Goal: Navigation & Orientation: Find specific page/section

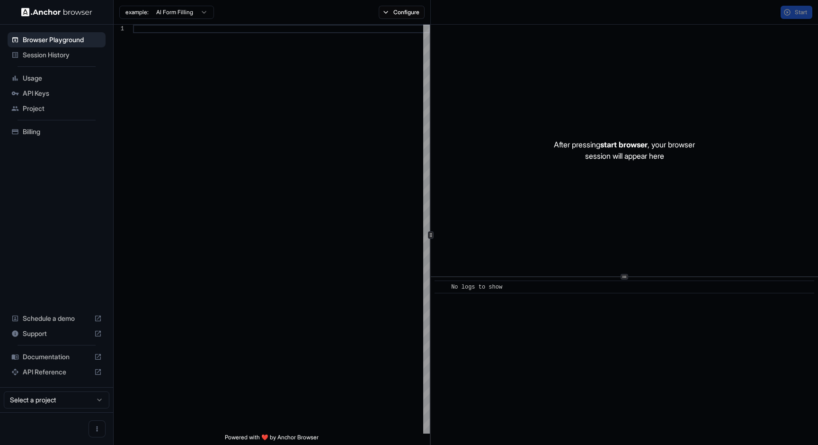
scroll to position [85, 0]
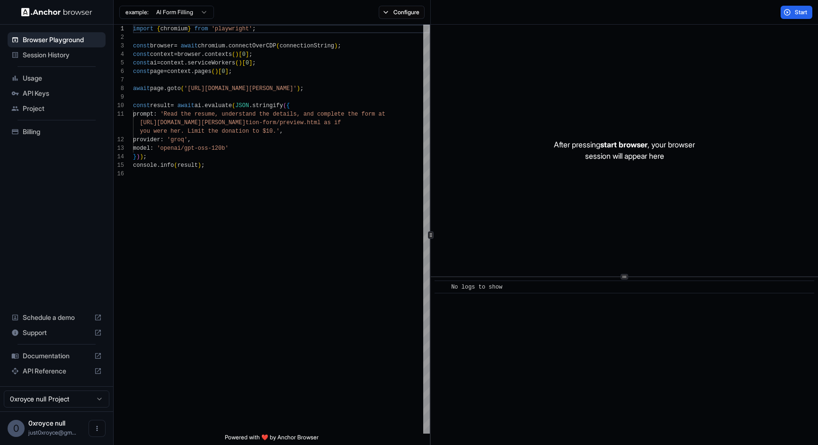
click at [50, 80] on span "Usage" at bounding box center [62, 77] width 79 height 9
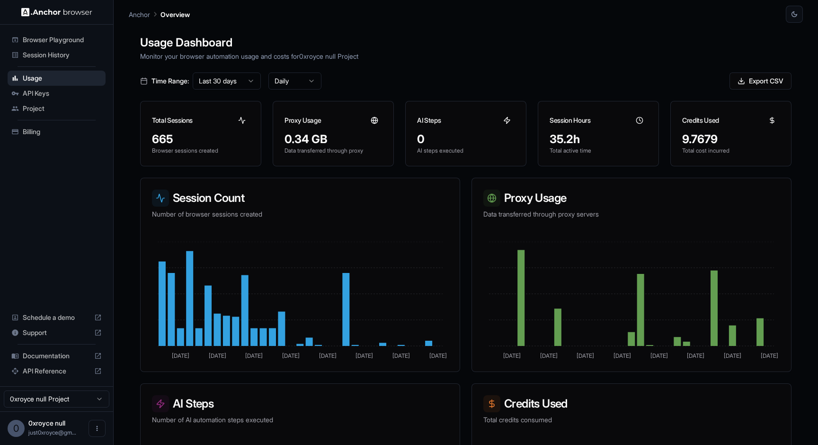
click at [54, 43] on span "Browser Playground" at bounding box center [62, 39] width 79 height 9
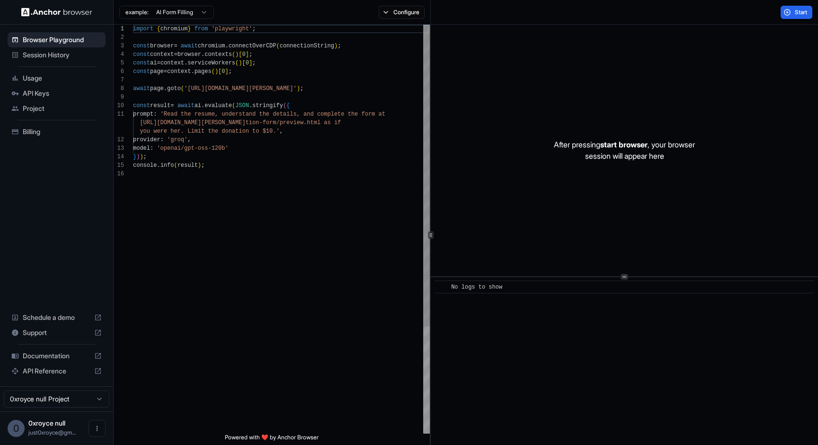
scroll to position [85, 0]
click at [45, 58] on span "Session History" at bounding box center [62, 54] width 79 height 9
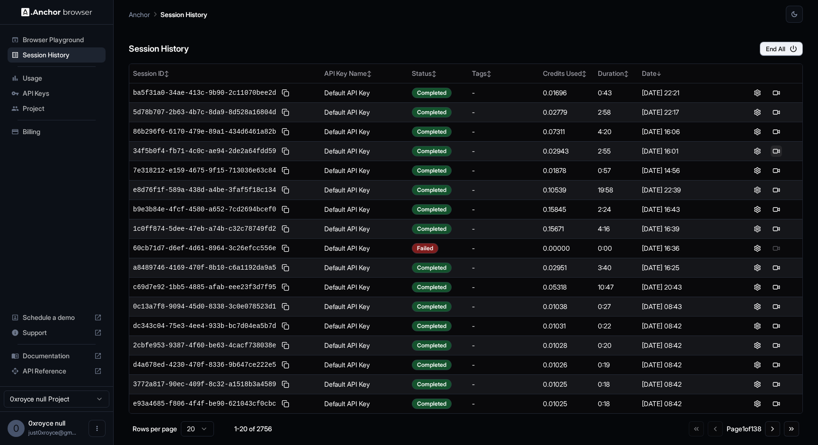
click at [775, 151] on button at bounding box center [776, 150] width 11 height 11
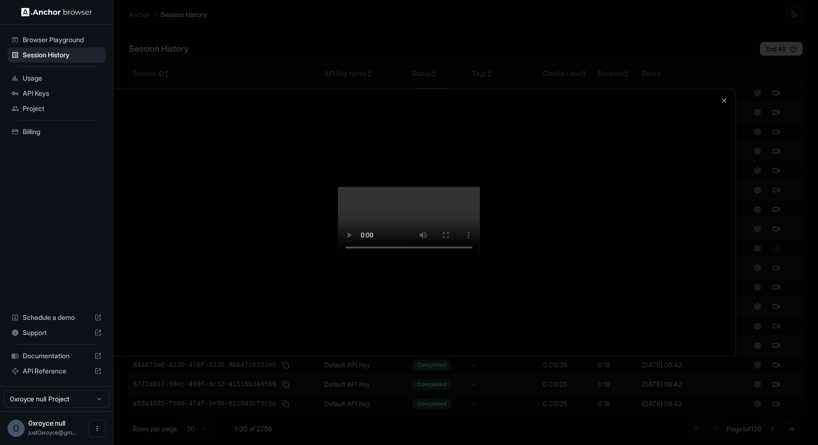
click at [379, 19] on div at bounding box center [409, 222] width 818 height 445
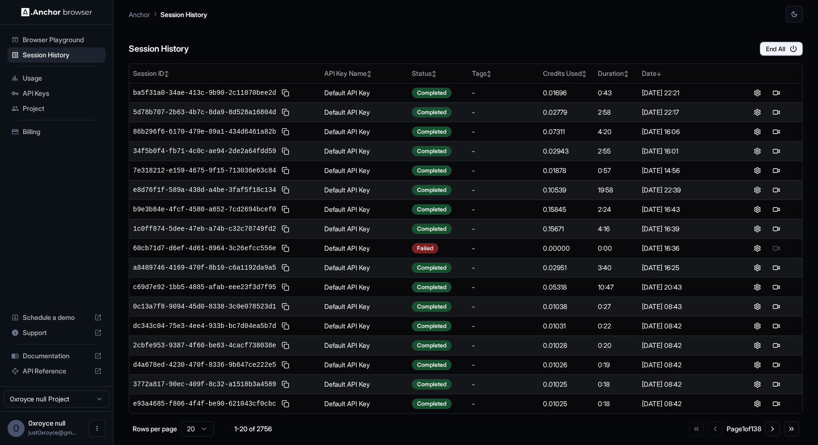
click at [577, 23] on div "Session History End All" at bounding box center [466, 39] width 674 height 33
